Goal: Task Accomplishment & Management: Complete application form

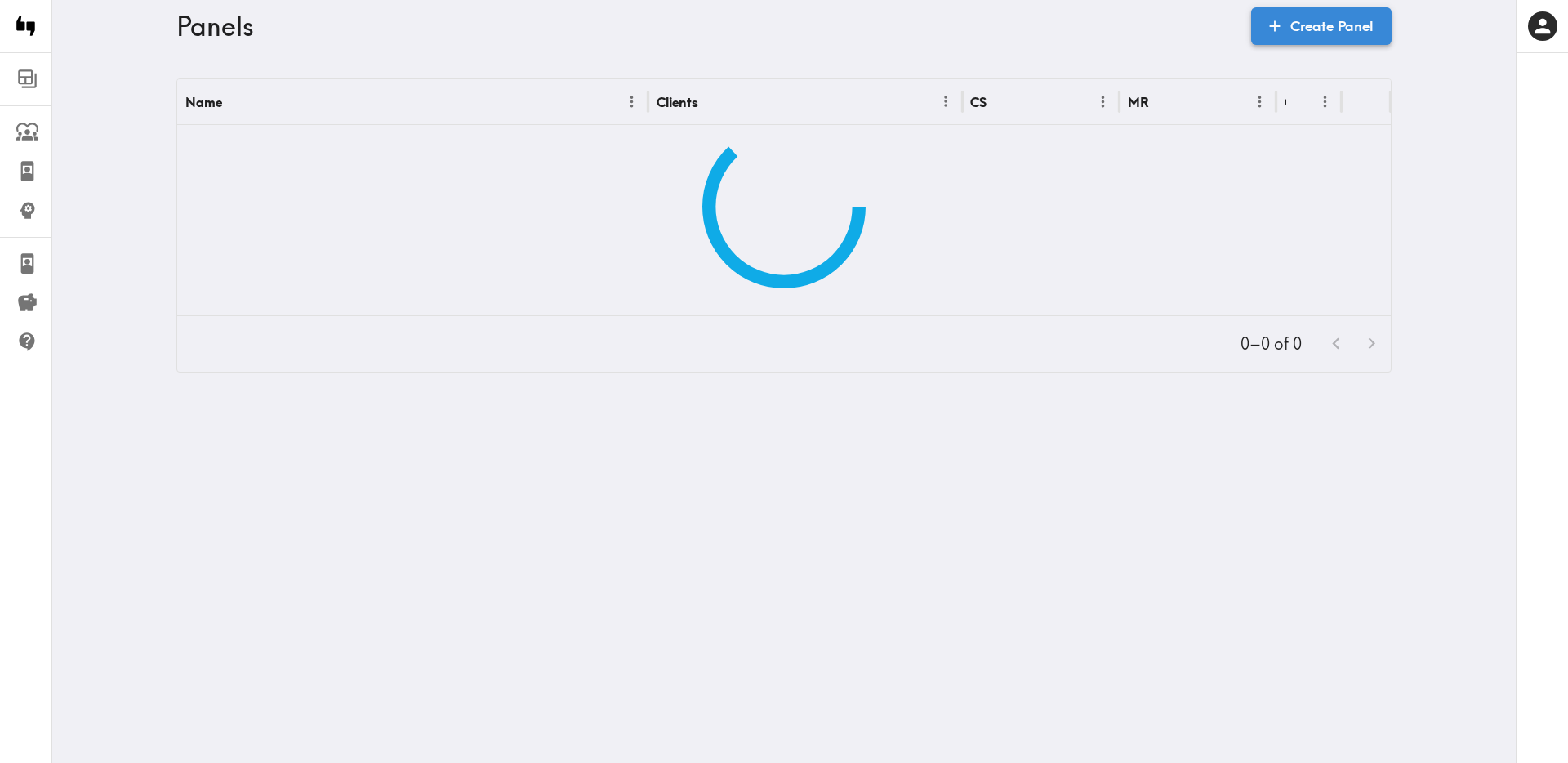
click at [1361, 28] on link "Create Panel" at bounding box center [1321, 26] width 140 height 38
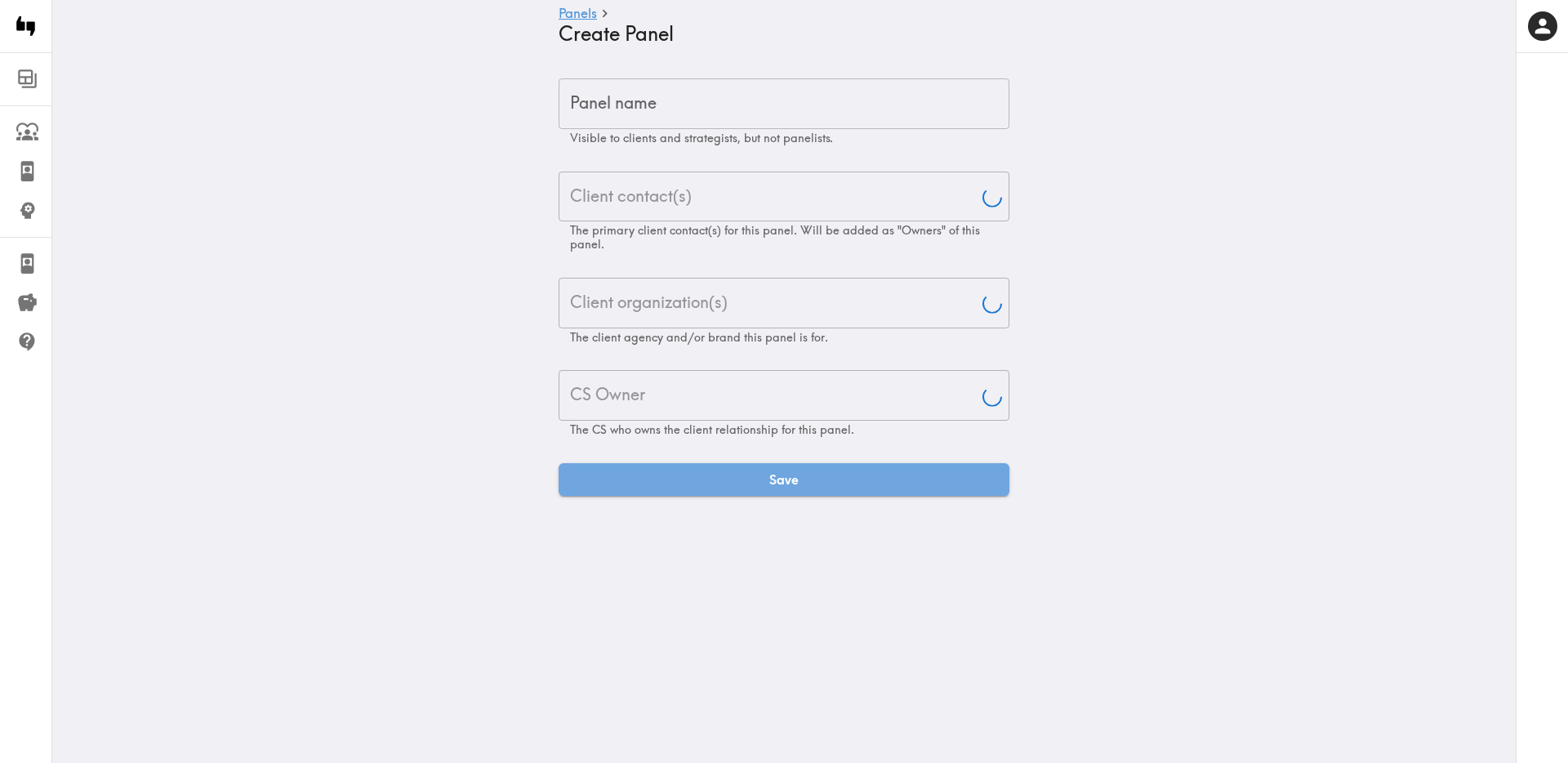
type input "[PERSON_NAME]"
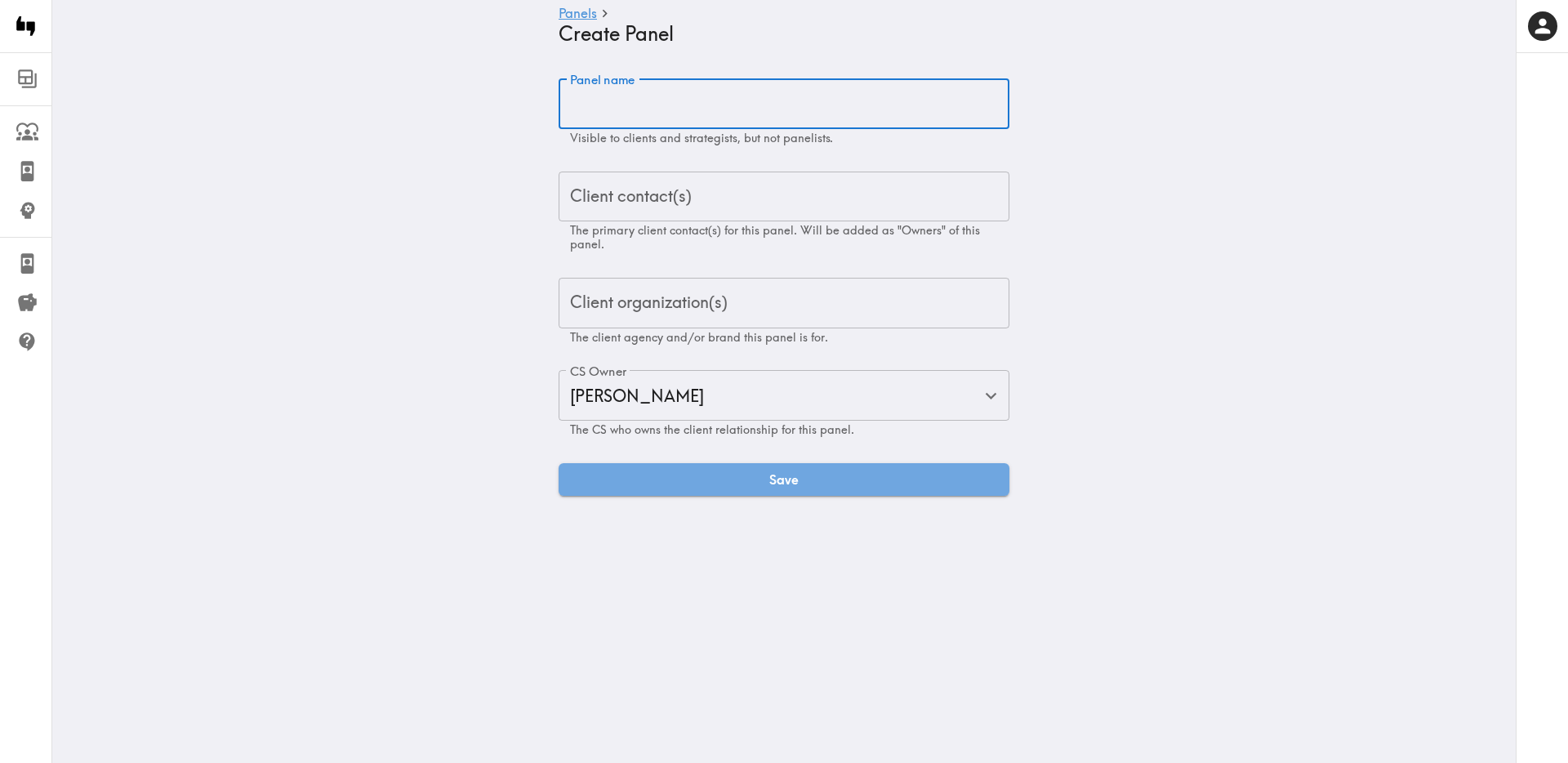
click at [645, 110] on input "Panel name" at bounding box center [784, 103] width 451 height 51
paste input "Laundry Product Purchasers Quickturn Exploratory"
type input "Laundry Product Purchasers Quickturn Exploratory"
click at [692, 194] on input "Client contact(s)" at bounding box center [784, 197] width 436 height 36
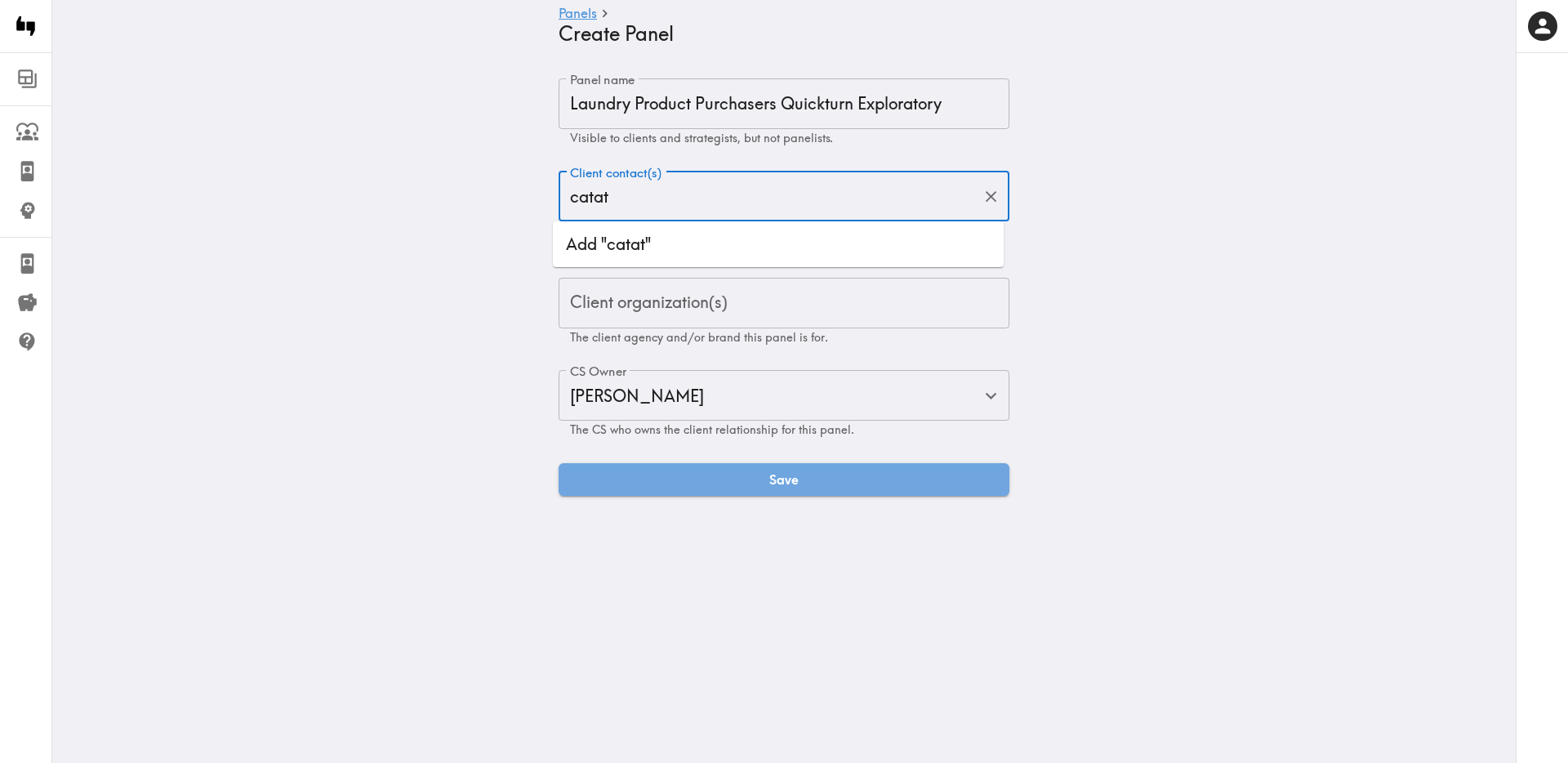
type input "cata"
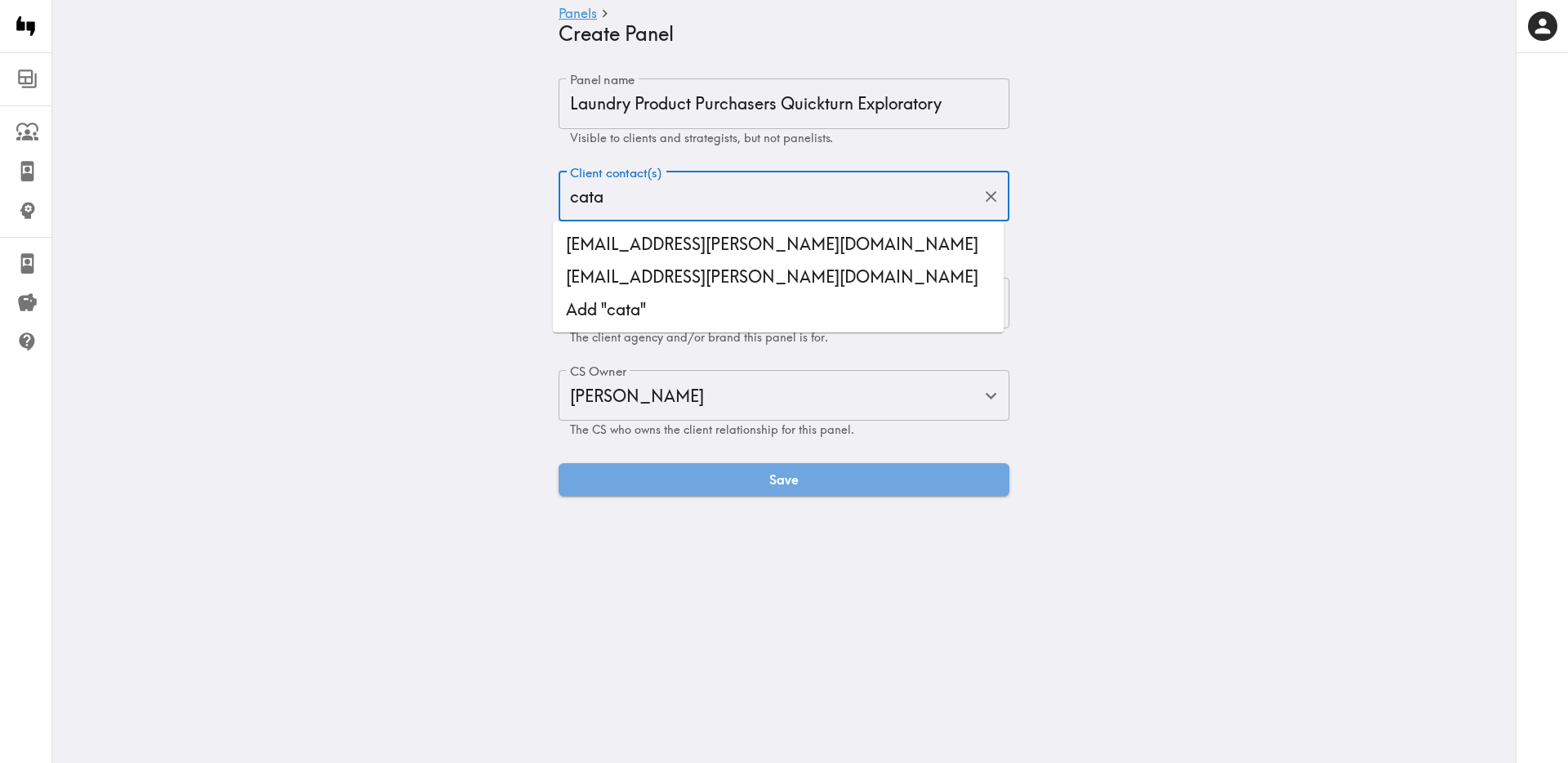
click at [748, 287] on li "[EMAIL_ADDRESS][PERSON_NAME][DOMAIN_NAME]" at bounding box center [778, 277] width 451 height 33
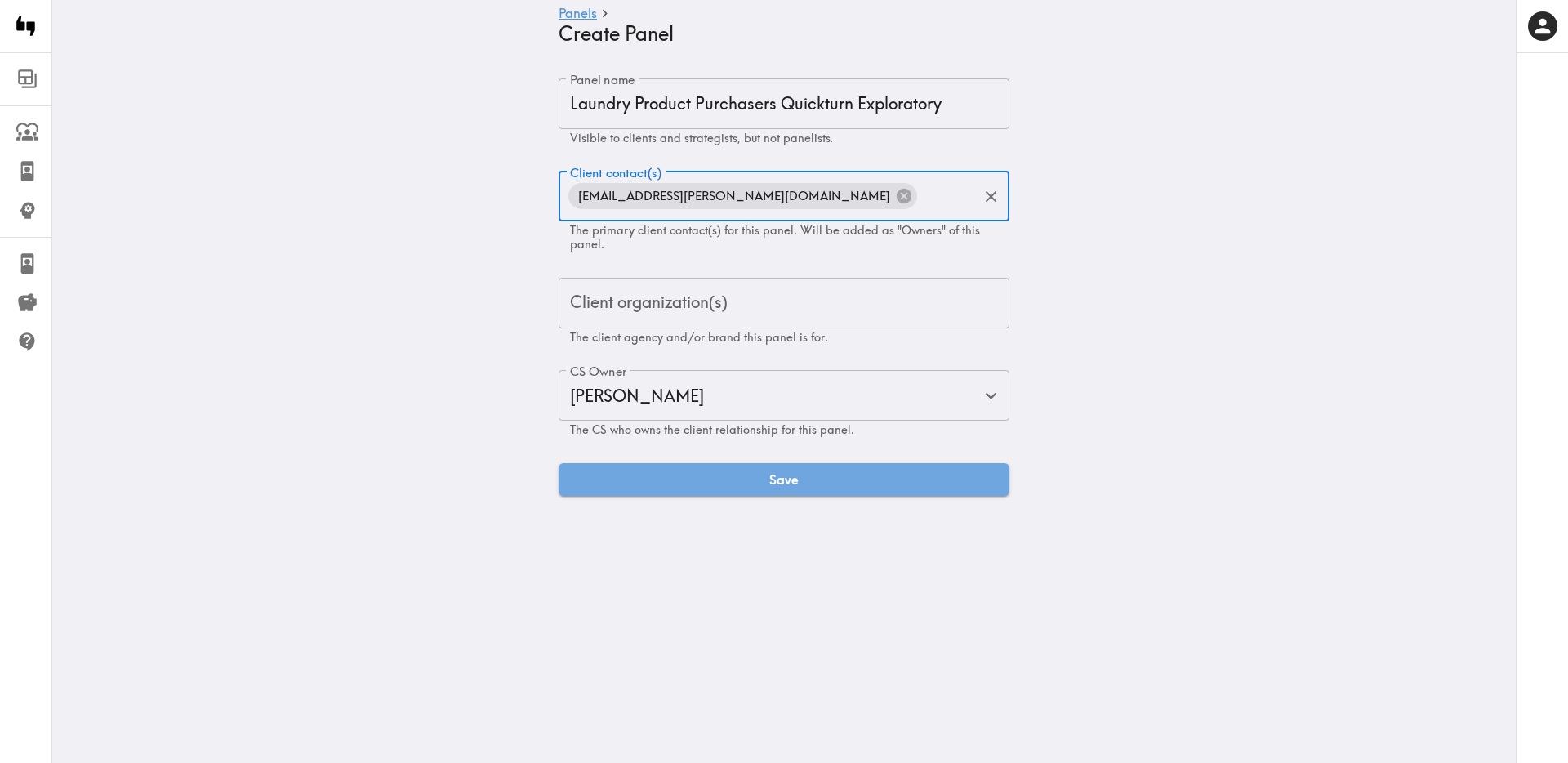
click at [956, 194] on input "Client contact(s)" at bounding box center [949, 197] width 58 height 36
paste input "[EMAIL_ADDRESS][PERSON_NAME][DOMAIN_NAME]"
type input "[EMAIL_ADDRESS][PERSON_NAME][DOMAIN_NAME]"
click at [757, 239] on li "[EMAIL_ADDRESS][PERSON_NAME][DOMAIN_NAME]" at bounding box center [778, 244] width 451 height 33
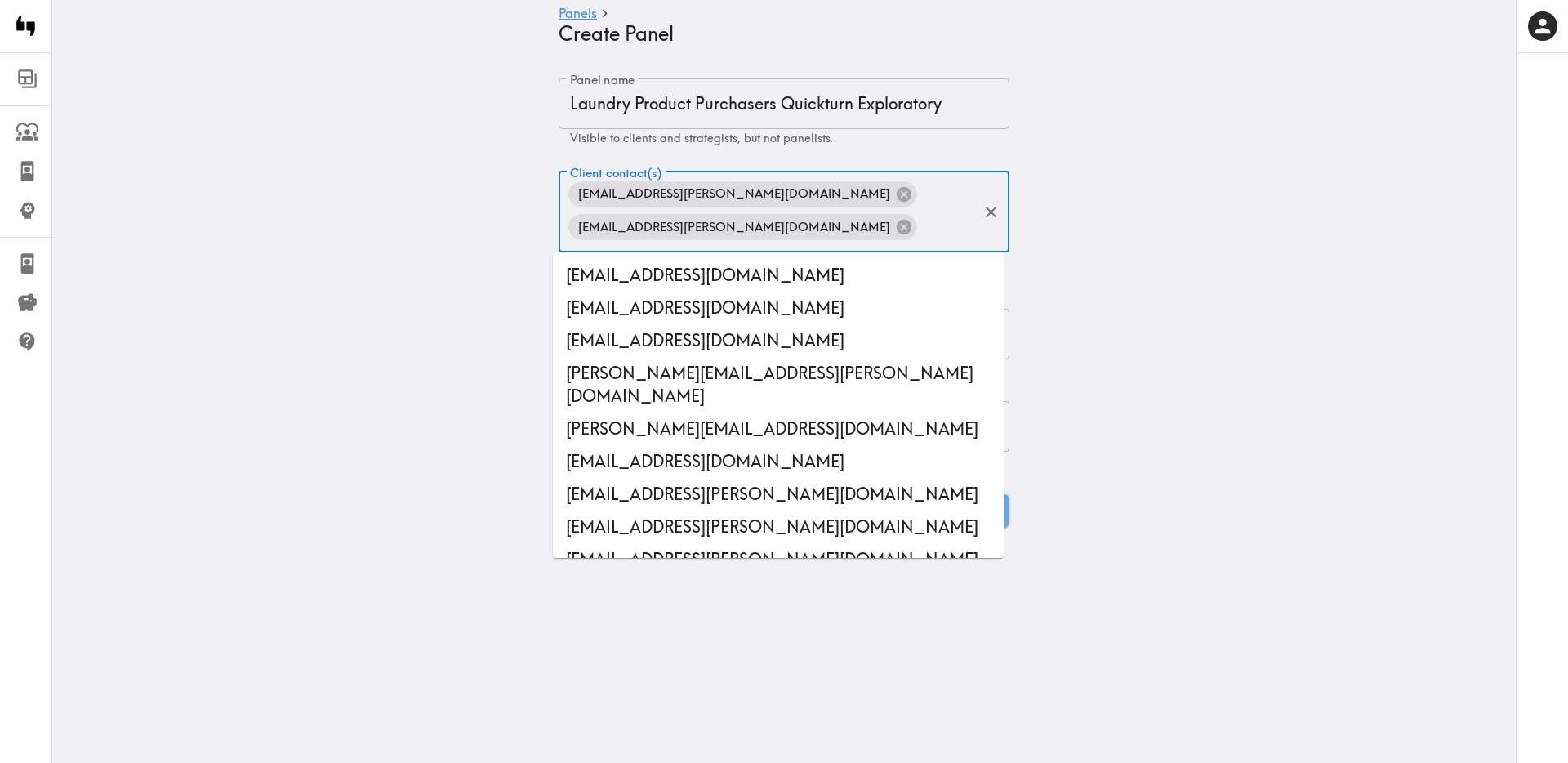
scroll to position [0, 0]
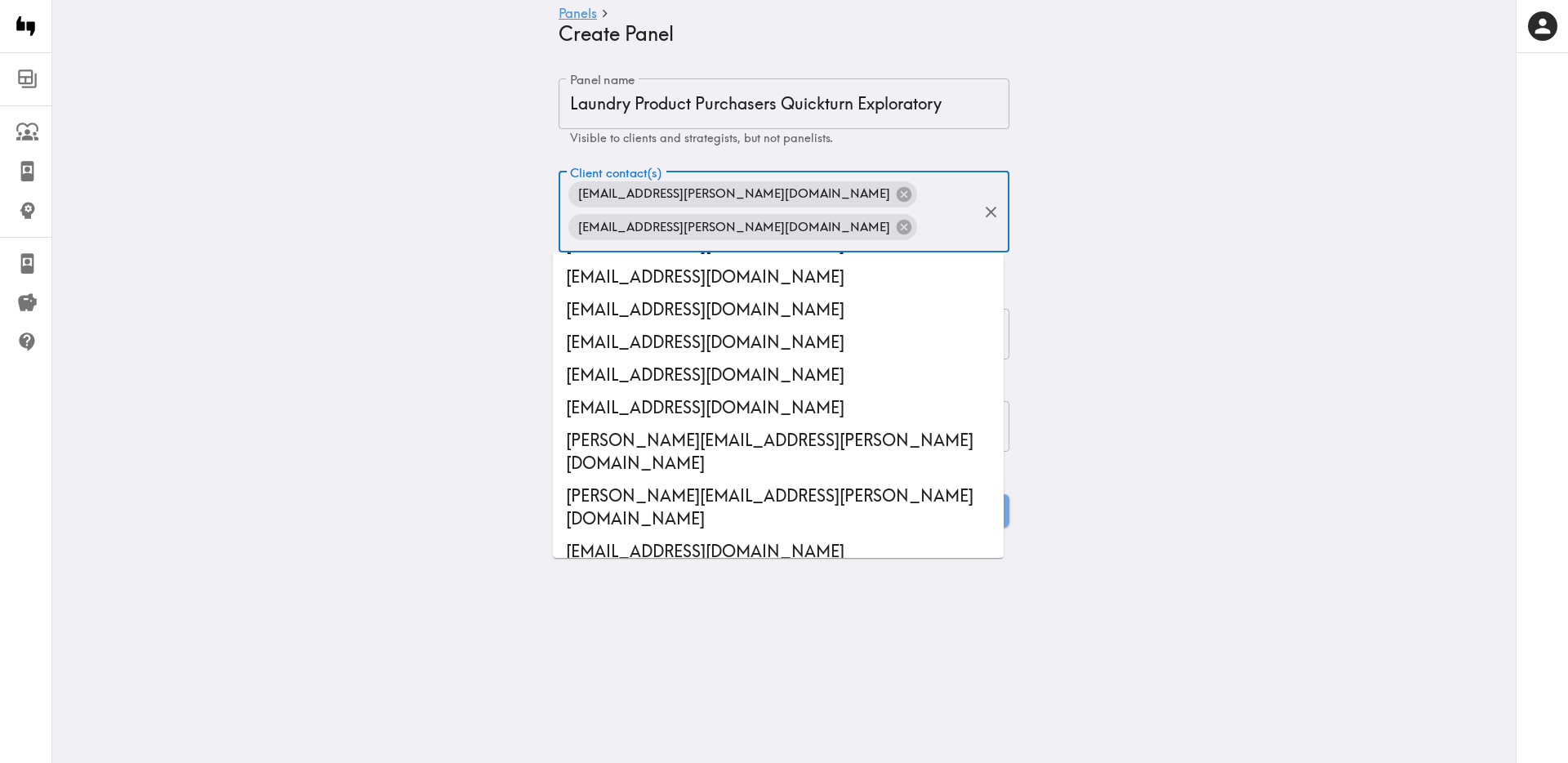
click at [410, 253] on main "Panels Create Panel Panel name Laundry Product Purchasers Quickturn Exploratory…" at bounding box center [783, 302] width 1463 height 501
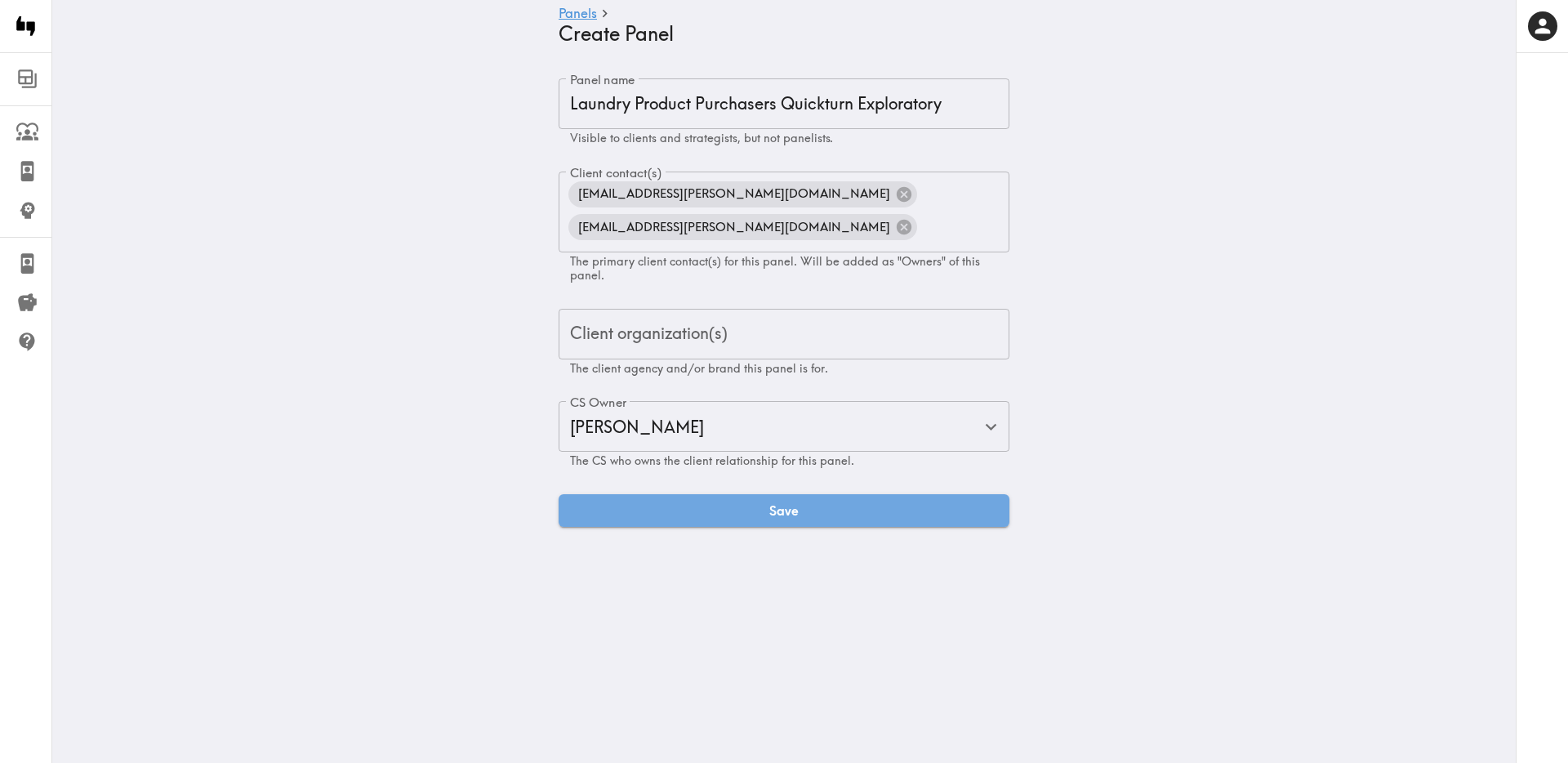
click at [622, 332] on div "Client organization(s) Client organization(s) The client agency and/or brand th…" at bounding box center [784, 342] width 451 height 67
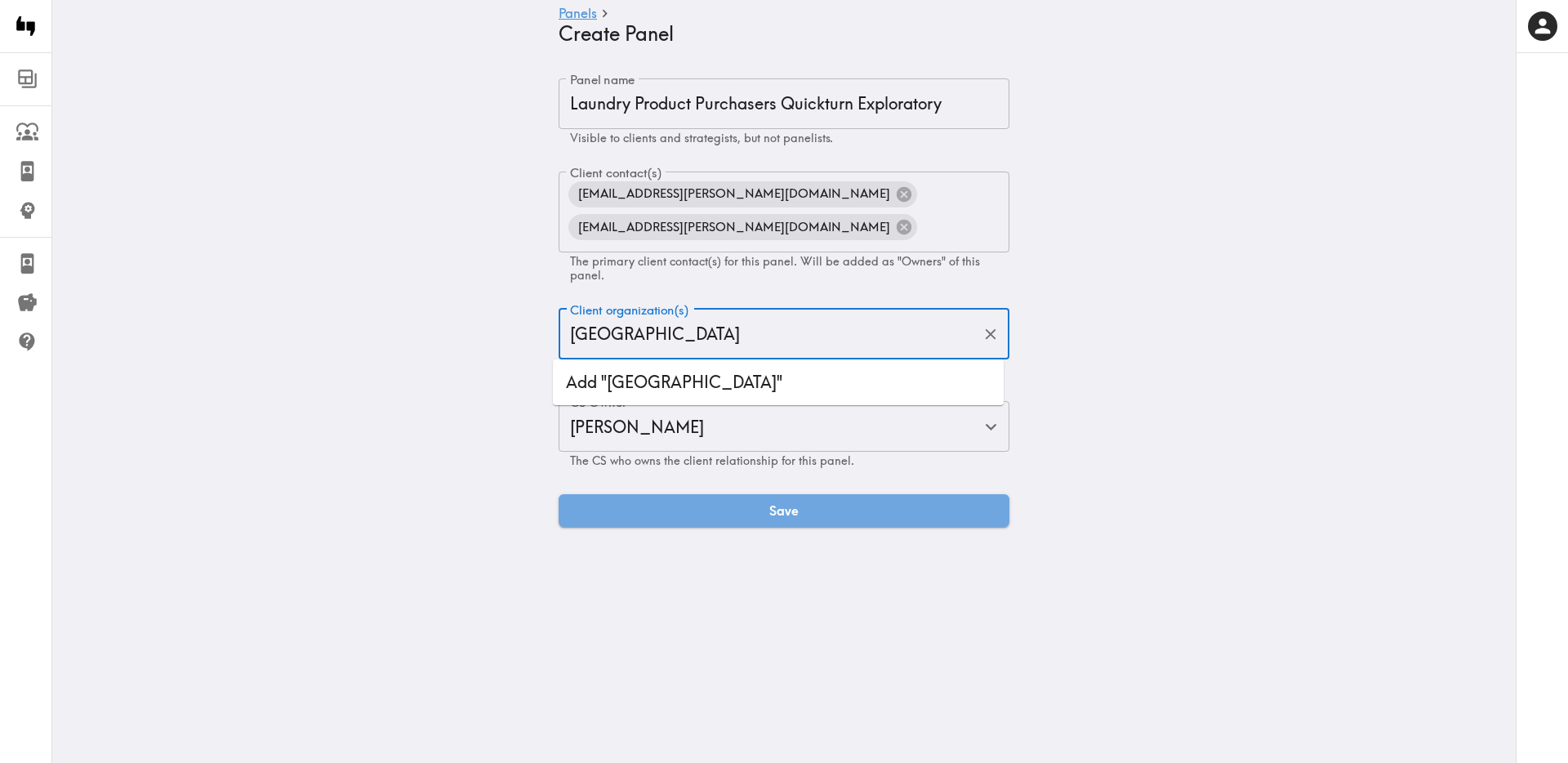
type input "Republica Havas"
click at [621, 382] on li "Add "[GEOGRAPHIC_DATA]"" at bounding box center [778, 382] width 451 height 33
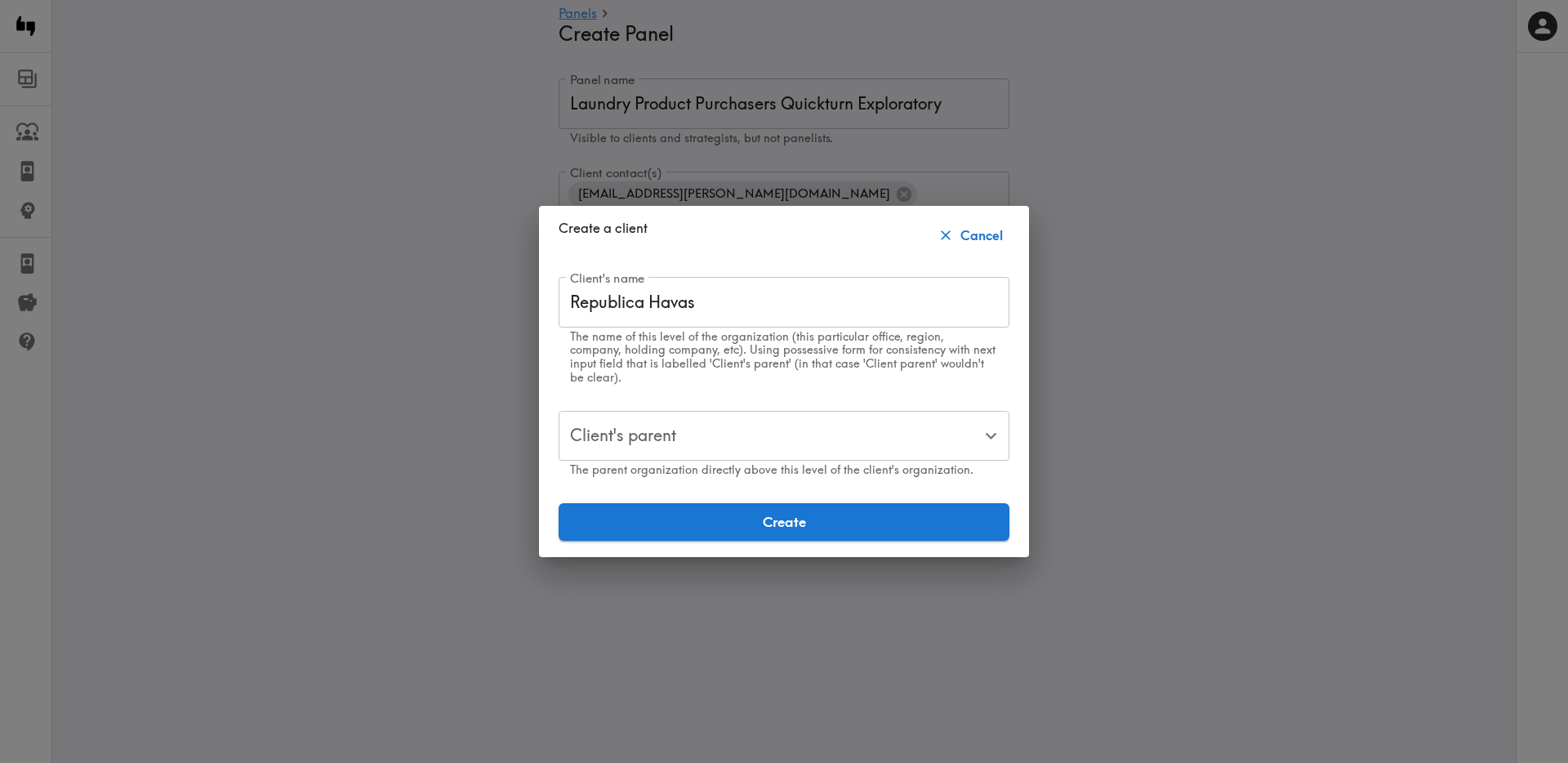
click at [701, 518] on button "Create" at bounding box center [784, 522] width 451 height 38
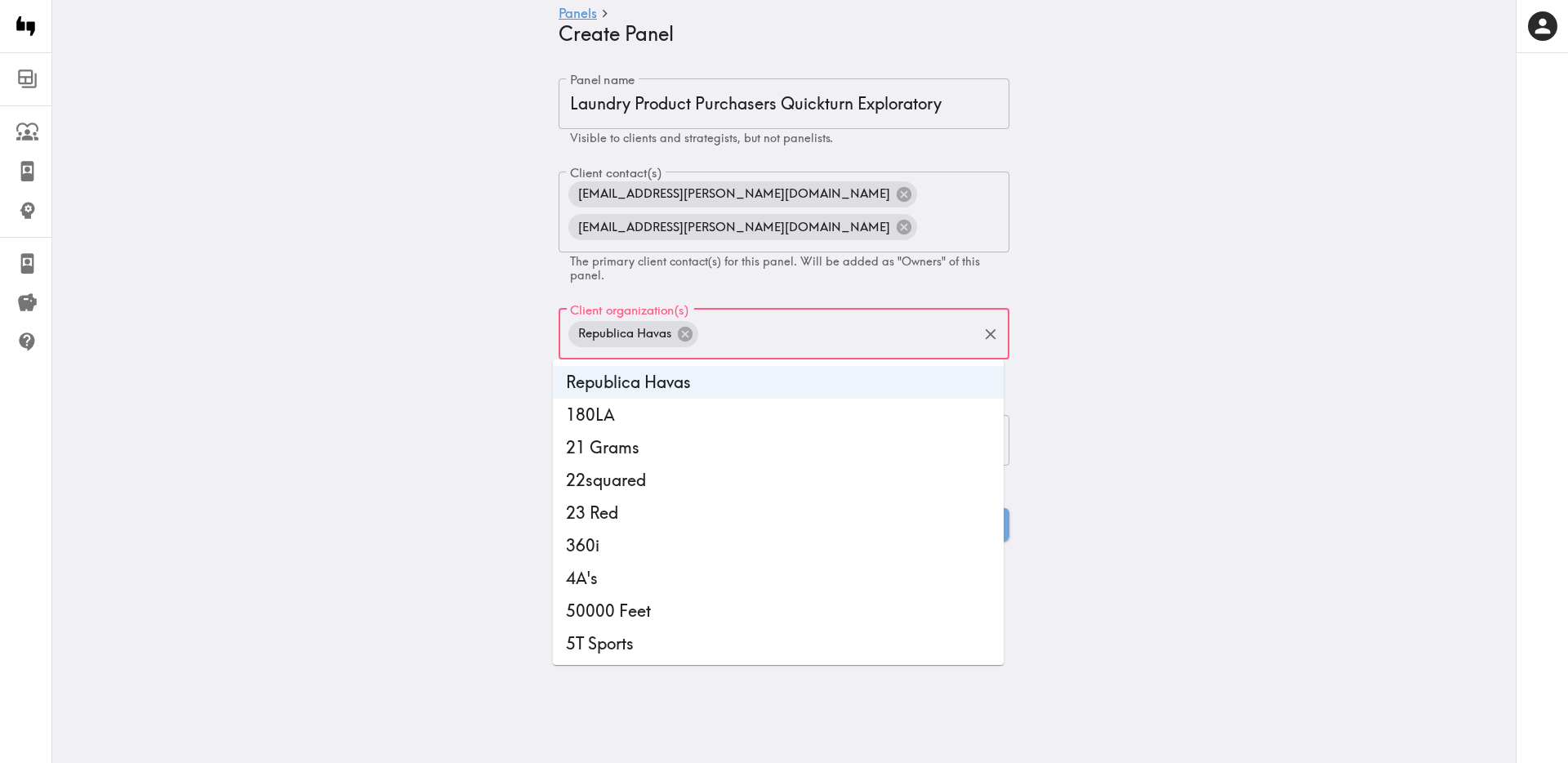
click at [294, 408] on main "Panels Create Panel Panel name Laundry Product Purchasers Quickturn Exploratory…" at bounding box center [783, 309] width 1463 height 514
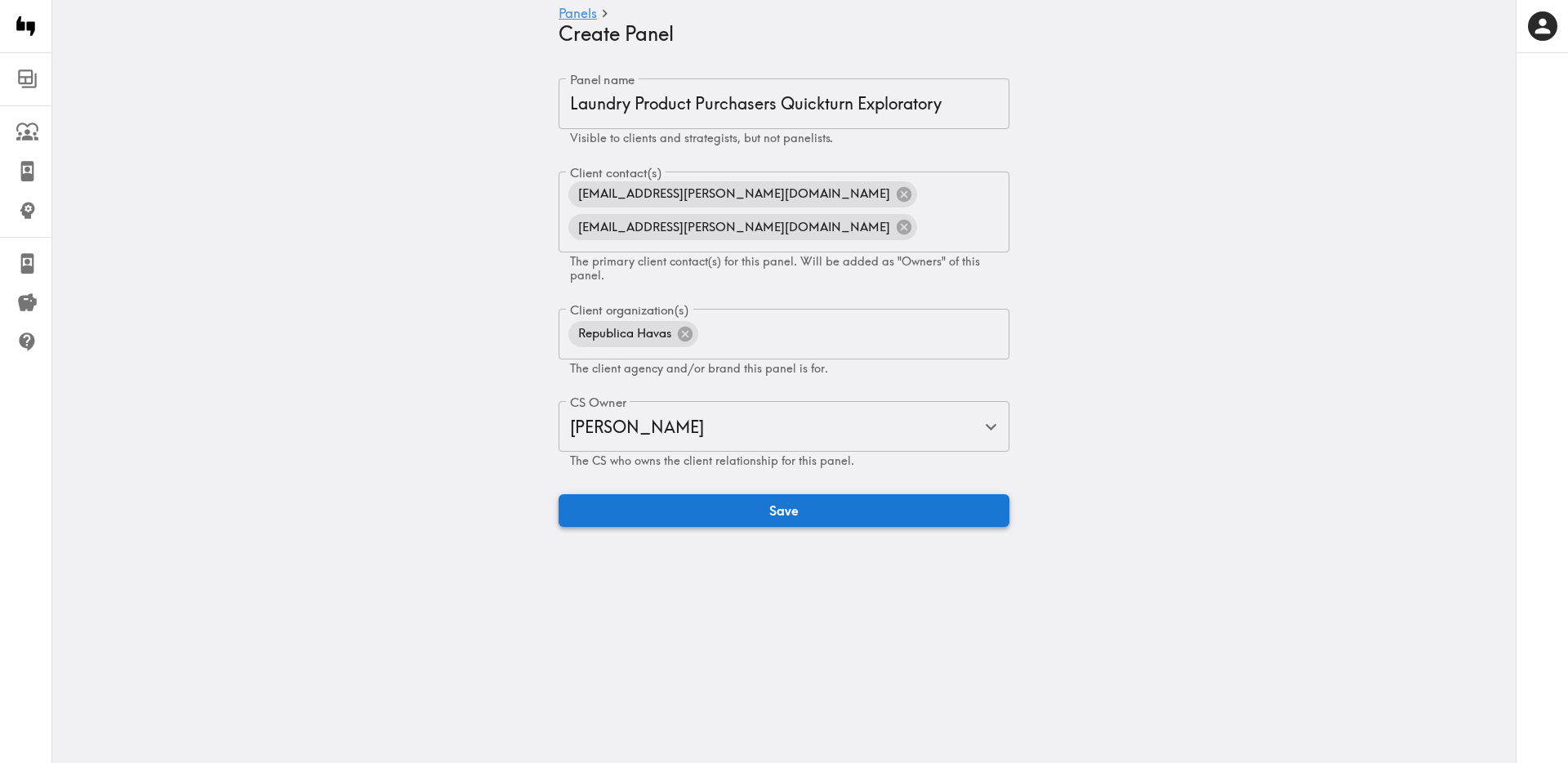
click at [648, 517] on button "Save" at bounding box center [784, 510] width 451 height 33
